Goal: Task Accomplishment & Management: Complete application form

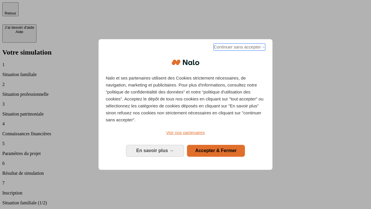
click at [239, 48] on span "Continuer sans accepter →" at bounding box center [240, 47] width 52 height 7
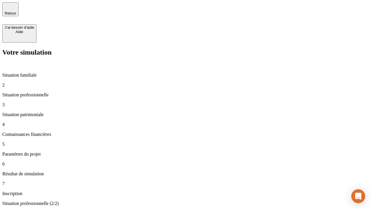
type input "30 000"
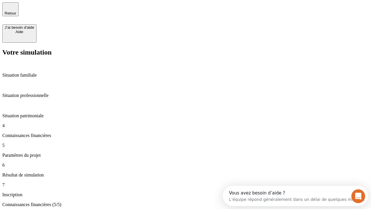
scroll to position [42, 0]
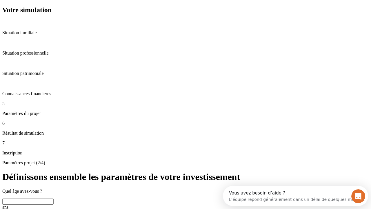
scroll to position [20, 0]
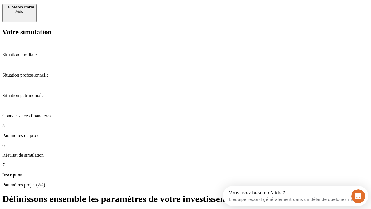
type input "25"
type input "1 000"
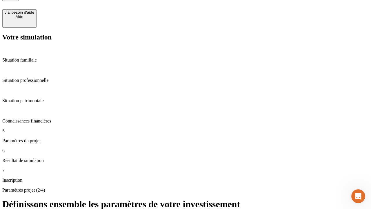
type input "640"
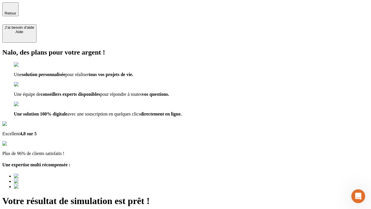
type input "[EMAIL_ADDRESS][PERSON_NAME][DOMAIN_NAME]"
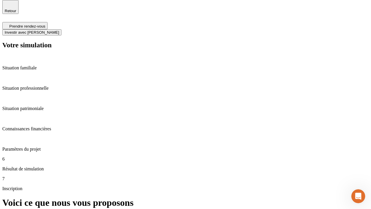
click at [59, 30] on span "Investir avec [PERSON_NAME]" at bounding box center [32, 32] width 55 height 4
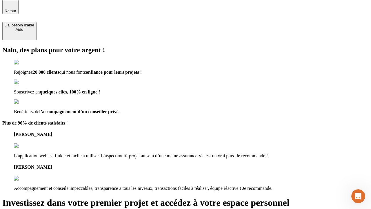
scroll to position [2, 0]
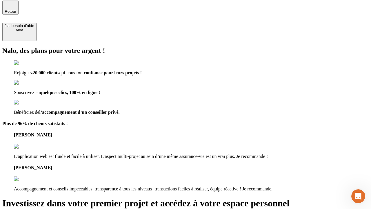
type input "[EMAIL_ADDRESS][PERSON_NAME][DOMAIN_NAME]"
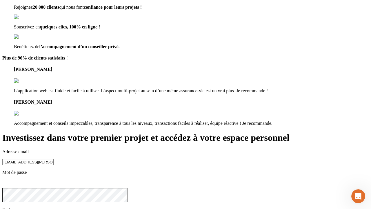
scroll to position [6, 0]
